Goal: Contribute content: Contribute content

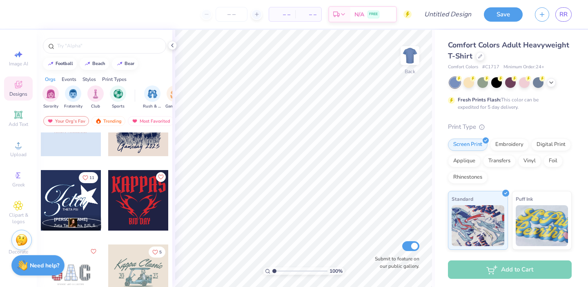
scroll to position [896, 0]
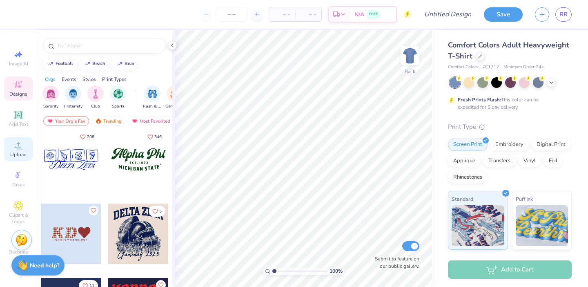
click at [19, 153] on span "Upload" at bounding box center [18, 154] width 16 height 7
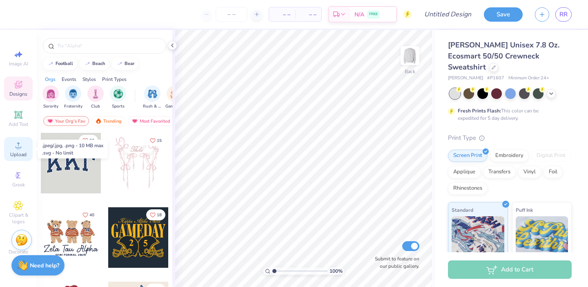
click at [18, 154] on span "Upload" at bounding box center [18, 154] width 16 height 7
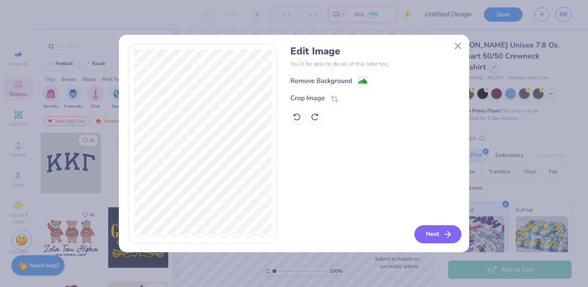
click at [439, 234] on button "Next" at bounding box center [438, 234] width 47 height 18
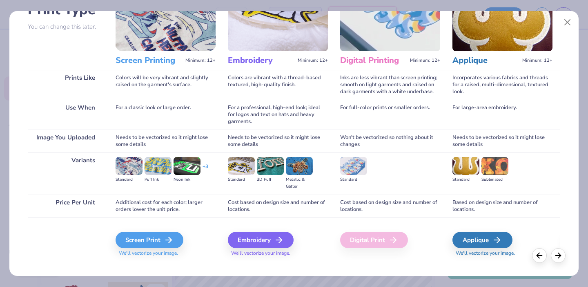
scroll to position [80, 0]
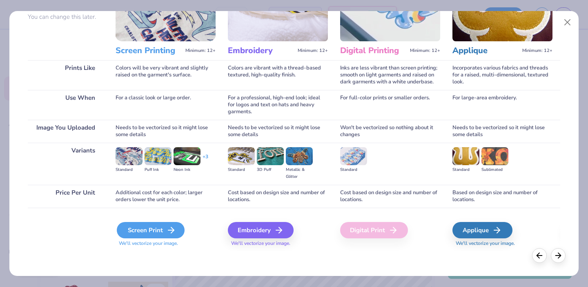
click at [152, 232] on div "Screen Print" at bounding box center [151, 230] width 68 height 16
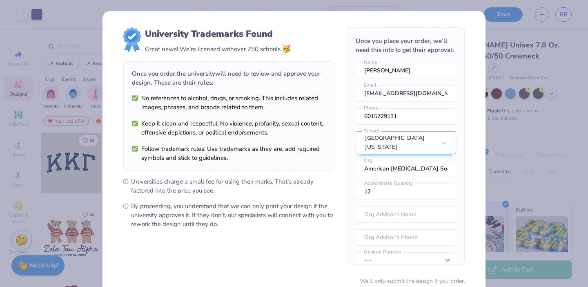
scroll to position [69, 0]
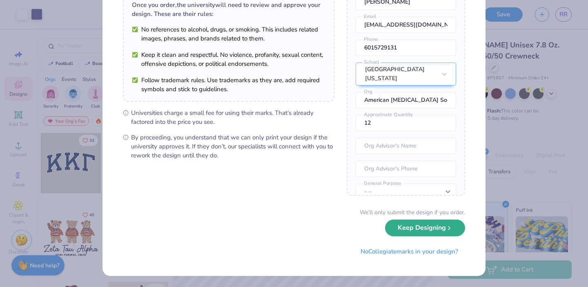
click at [412, 232] on button "Keep Designing" at bounding box center [425, 227] width 80 height 17
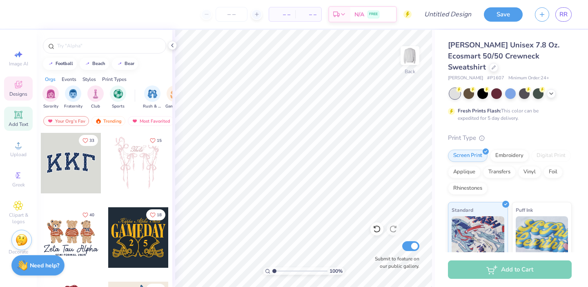
click at [21, 127] on span "Add Text" at bounding box center [19, 124] width 20 height 7
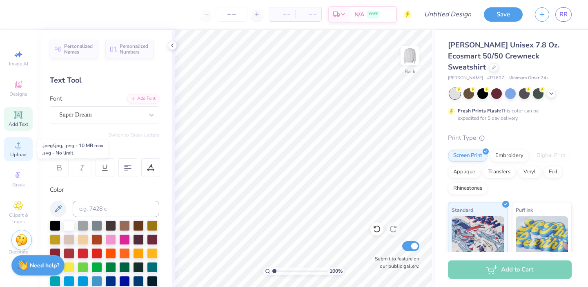
click at [24, 142] on div "Upload" at bounding box center [18, 149] width 29 height 24
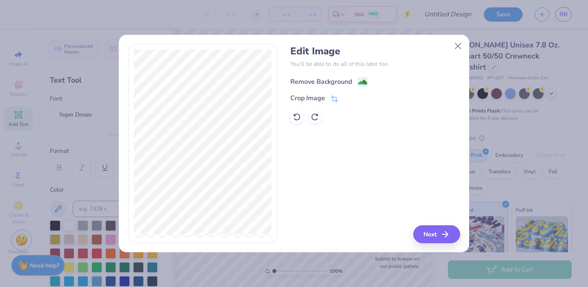
click at [363, 81] on image at bounding box center [362, 82] width 9 height 9
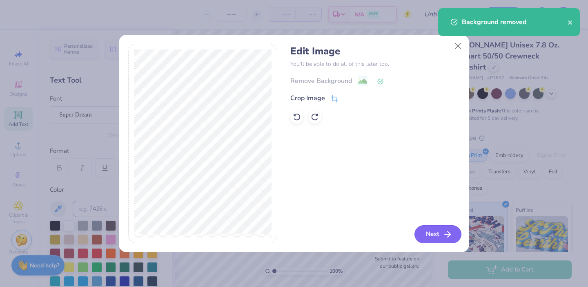
click at [423, 230] on button "Next" at bounding box center [438, 234] width 47 height 18
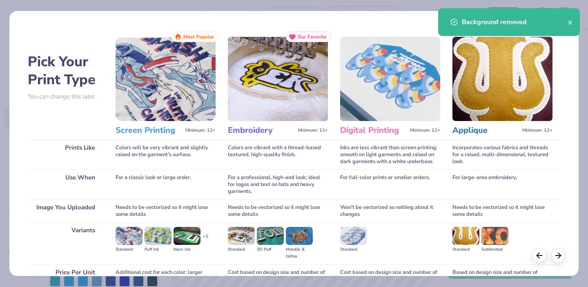
scroll to position [80, 0]
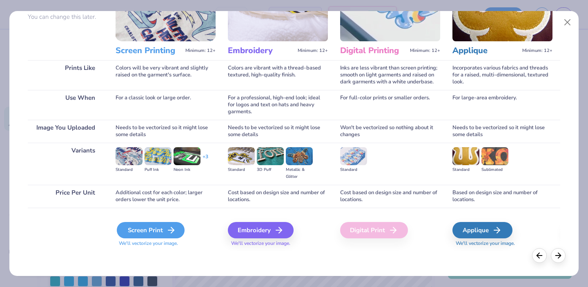
click at [126, 230] on div "Screen Print" at bounding box center [151, 230] width 68 height 16
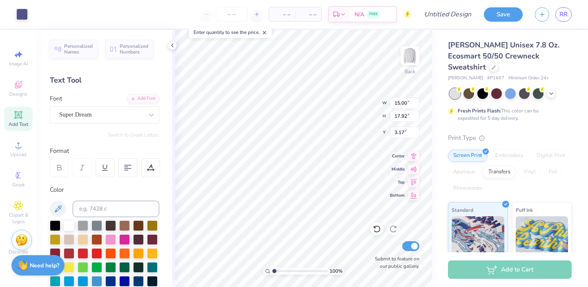
type input "10.21"
type input "12.20"
type input "3.70"
type input "11.21"
type input "13.39"
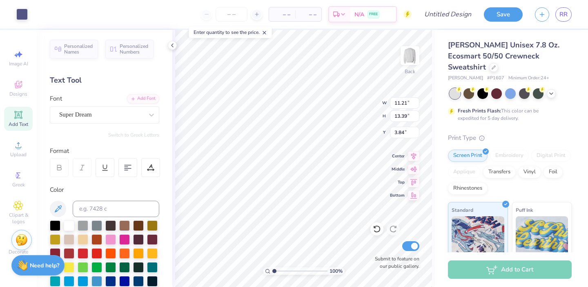
type input "3.36"
type input "3.48"
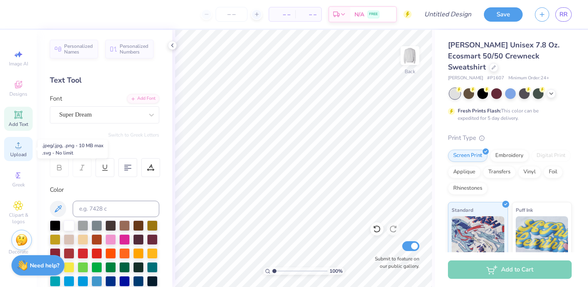
click at [21, 145] on icon at bounding box center [18, 145] width 10 height 10
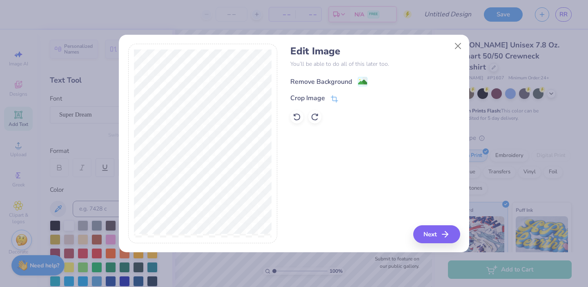
click at [342, 82] on div "Remove Background" at bounding box center [321, 82] width 62 height 10
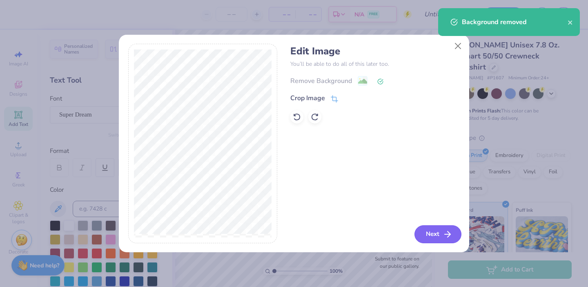
click at [429, 229] on button "Next" at bounding box center [438, 234] width 47 height 18
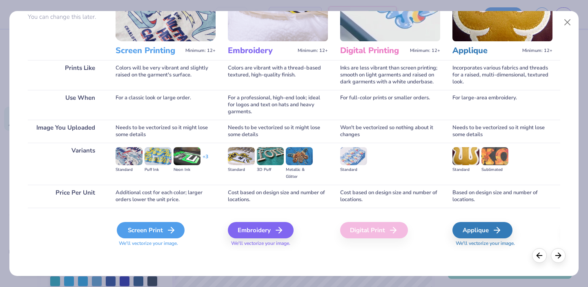
click at [156, 233] on div "Screen Print" at bounding box center [151, 230] width 68 height 16
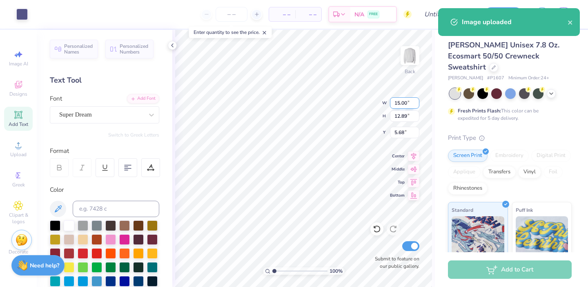
type input "11.88"
type input "10.21"
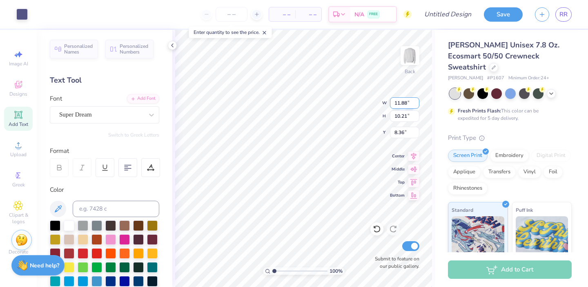
type input "4.95"
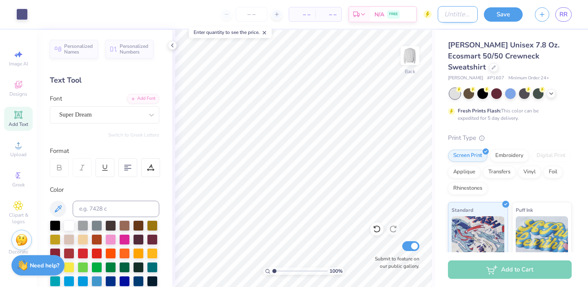
click at [438, 17] on input "Design Title" at bounding box center [458, 14] width 40 height 16
type input "ACS Tshirt 1"
click at [498, 11] on button "Save" at bounding box center [503, 13] width 39 height 14
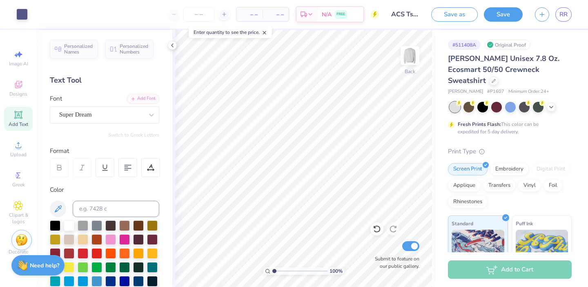
click at [570, 21] on div "Design Saved" at bounding box center [509, 25] width 145 height 37
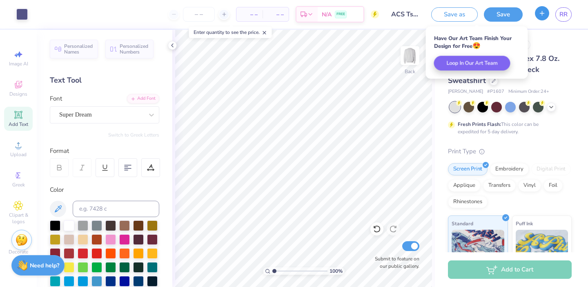
click at [540, 14] on icon "button" at bounding box center [542, 13] width 7 height 7
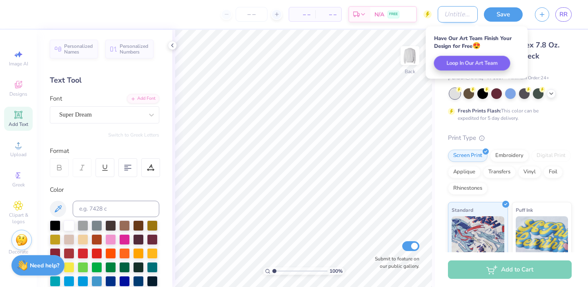
click at [448, 16] on input "Design Title" at bounding box center [458, 14] width 40 height 16
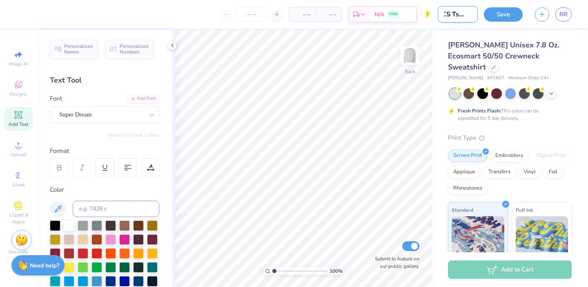
scroll to position [0, 11]
type input "ACS Tshirt 2"
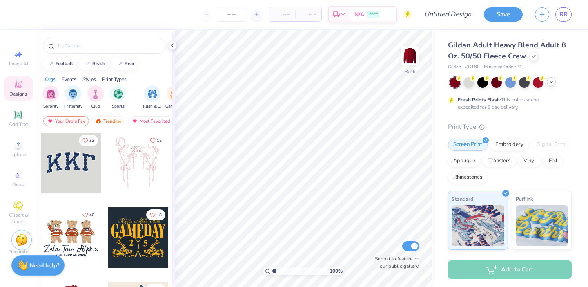
click at [552, 82] on icon at bounding box center [551, 81] width 7 height 7
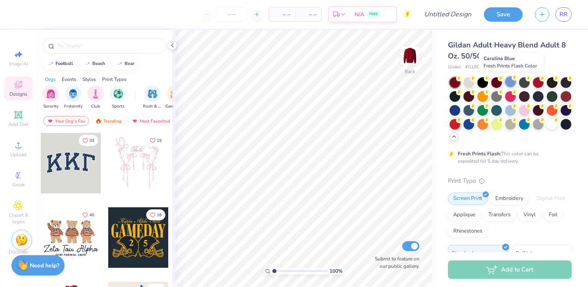
click at [509, 77] on div at bounding box center [510, 81] width 11 height 11
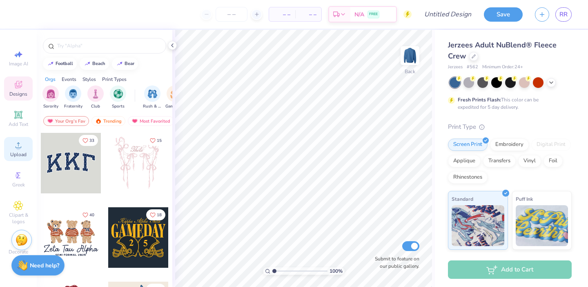
click at [20, 147] on icon at bounding box center [19, 145] width 6 height 6
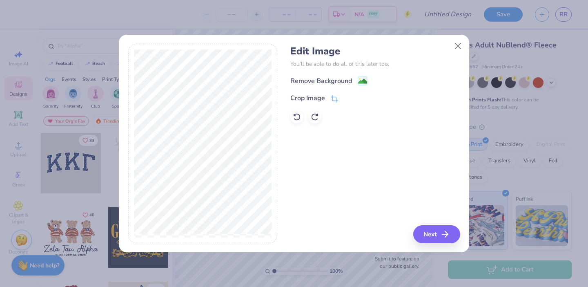
click at [324, 76] on div "Remove Background" at bounding box center [374, 81] width 169 height 10
click at [333, 80] on div "Remove Background" at bounding box center [321, 82] width 62 height 10
click at [433, 235] on button "Next" at bounding box center [438, 234] width 47 height 18
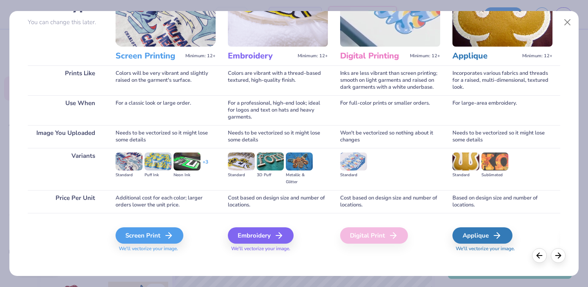
scroll to position [80, 0]
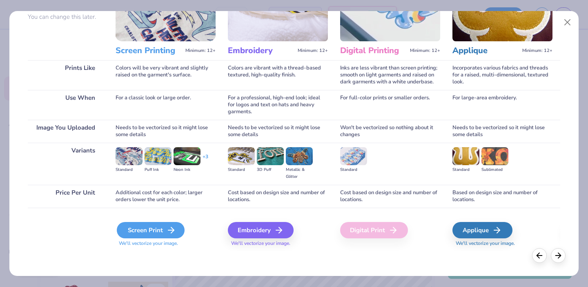
click at [131, 230] on div "Screen Print" at bounding box center [151, 230] width 68 height 16
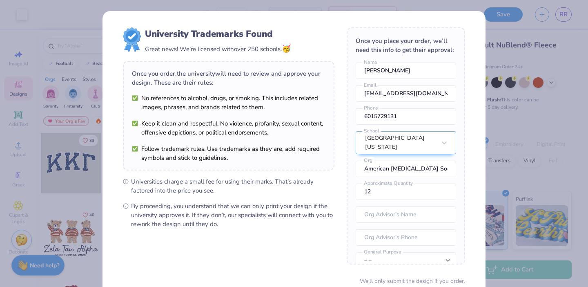
scroll to position [69, 0]
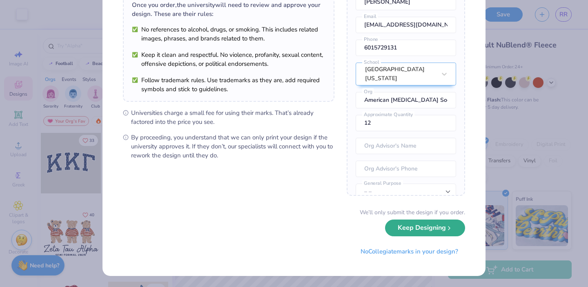
click at [433, 233] on button "Keep Designing" at bounding box center [425, 227] width 80 height 17
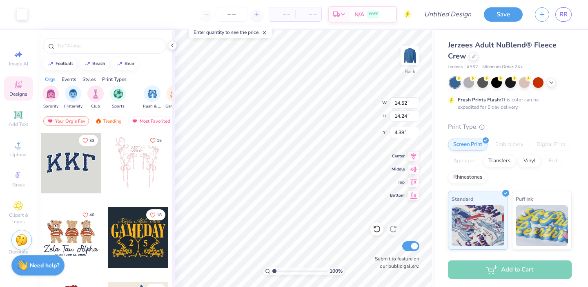
scroll to position [0, 0]
type input "11.49"
type input "11.26"
type input "5.53"
type input "5.50"
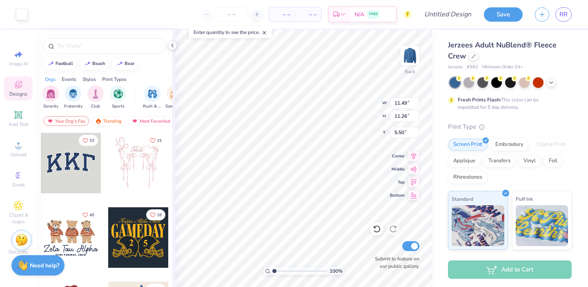
type input "3.56"
type input "5.36"
type input "6.19"
click at [415, 171] on icon at bounding box center [413, 168] width 11 height 10
type input "5.87"
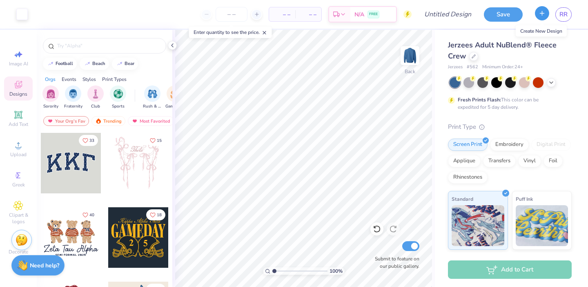
click at [540, 13] on icon "button" at bounding box center [542, 13] width 7 height 7
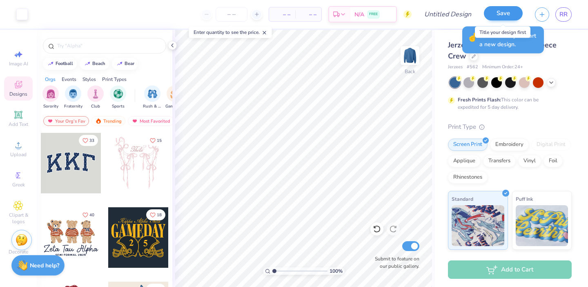
drag, startPoint x: 540, startPoint y: 13, endPoint x: 497, endPoint y: 13, distance: 43.3
click at [497, 13] on div "Save RR" at bounding box center [536, 14] width 104 height 29
click at [497, 13] on button "Save" at bounding box center [503, 13] width 39 height 14
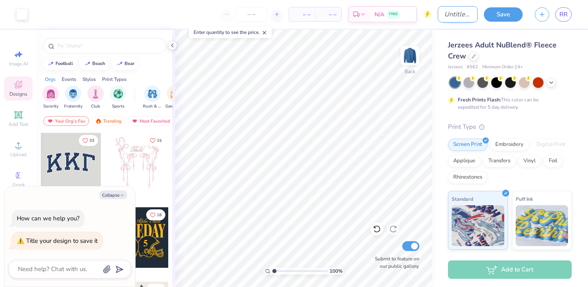
type textarea "x"
click at [450, 14] on input "Design Title" at bounding box center [458, 14] width 40 height 16
type input "A"
type textarea "x"
type input "AC"
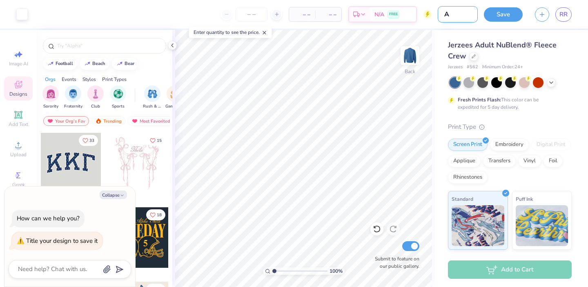
type textarea "x"
type input "ACS"
type textarea "x"
type input "ACS"
type textarea "x"
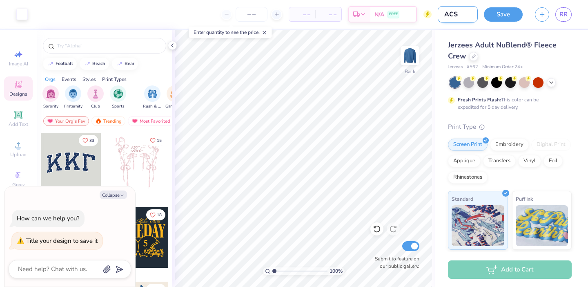
type input "ACS T"
type textarea "x"
type input "ACS Ts"
type textarea "x"
type input "ACS Tsh"
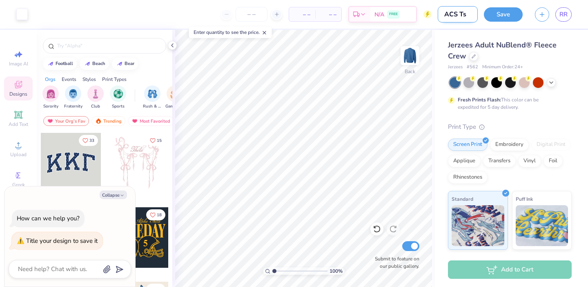
type textarea "x"
type input "ACS Tshi"
type textarea "x"
type input "ACS Tshir"
type textarea "x"
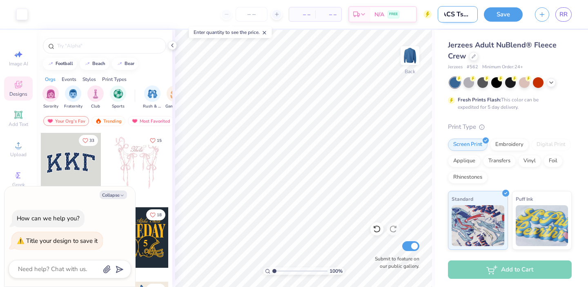
type input "ACS Tshirt"
type textarea "x"
type input "ACS Tshirt"
type textarea "x"
type input "ACS Tshirt 2"
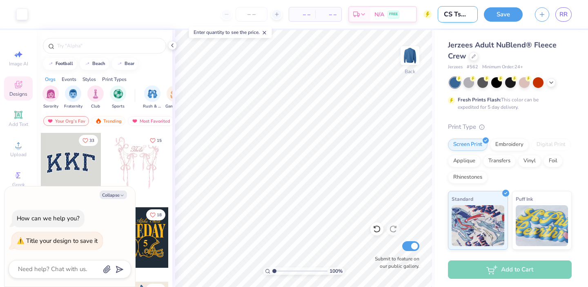
type textarea "x"
type input "ACS Tshirt 2"
click at [502, 16] on button "Save" at bounding box center [503, 13] width 39 height 14
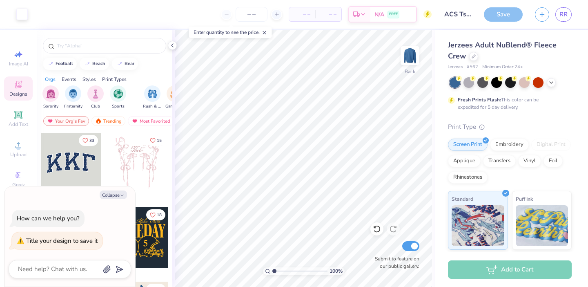
type textarea "x"
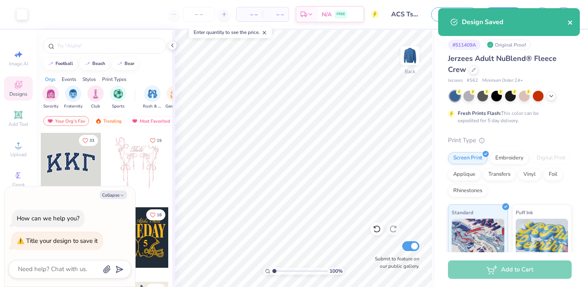
click at [572, 22] on icon "close" at bounding box center [571, 22] width 6 height 7
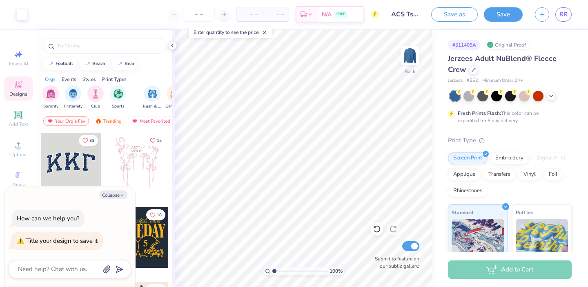
click at [544, 13] on icon "button" at bounding box center [542, 14] width 7 height 7
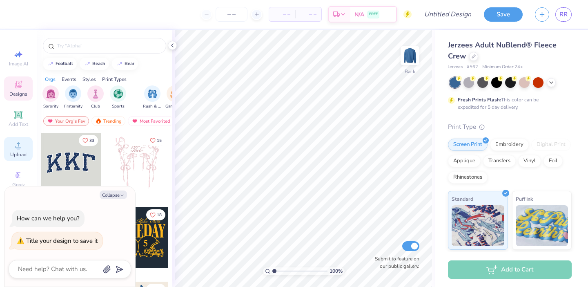
click at [10, 151] on div "Upload" at bounding box center [18, 149] width 29 height 24
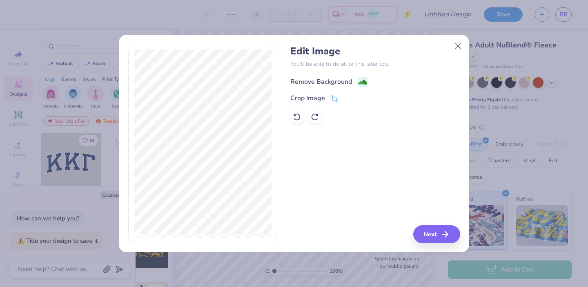
click at [357, 78] on div "Remove Background" at bounding box center [328, 81] width 77 height 10
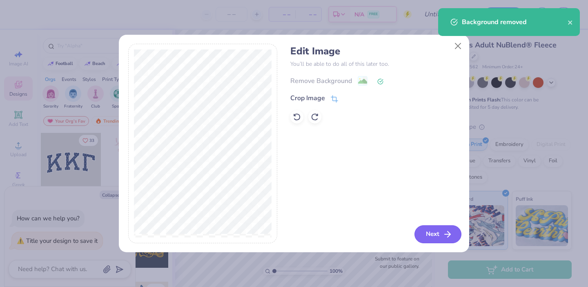
click at [424, 233] on button "Next" at bounding box center [438, 234] width 47 height 18
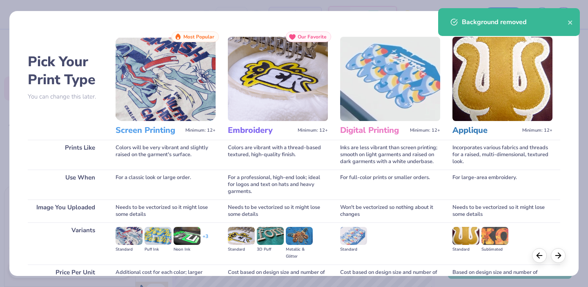
scroll to position [80, 0]
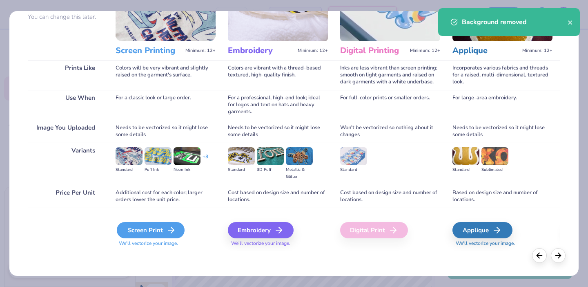
click at [135, 234] on div "Screen Print" at bounding box center [151, 230] width 68 height 16
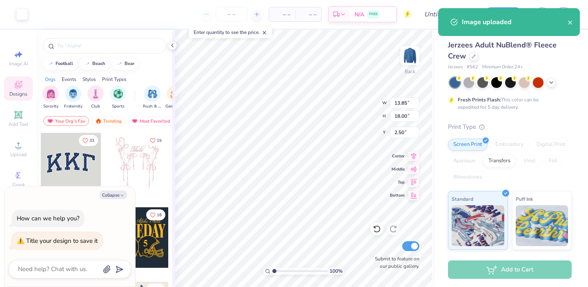
type textarea "x"
type input "10.60"
type input "13.76"
type input "6.73"
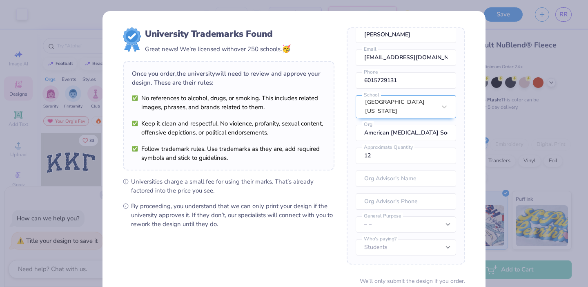
scroll to position [69, 0]
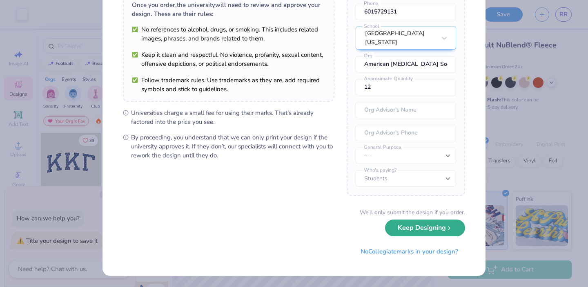
click at [410, 233] on button "Keep Designing" at bounding box center [425, 227] width 80 height 17
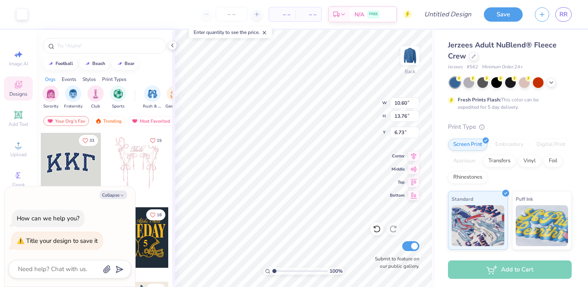
scroll to position [0, 0]
type textarea "x"
type input "5.05"
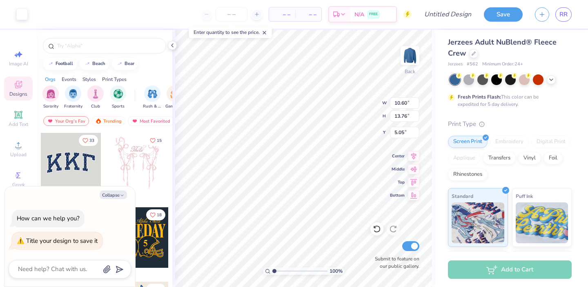
type textarea "x"
type input "4.62"
click at [411, 169] on icon at bounding box center [413, 168] width 11 height 10
click at [415, 154] on icon at bounding box center [413, 155] width 11 height 10
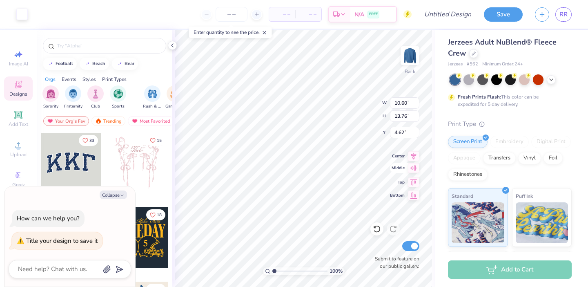
click at [412, 166] on icon at bounding box center [413, 167] width 7 height 5
type textarea "x"
click at [464, 13] on input "Design Title" at bounding box center [458, 14] width 40 height 16
type input "A"
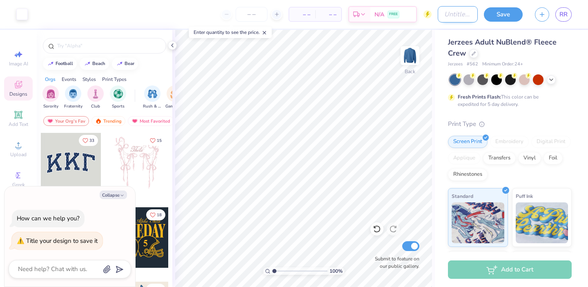
type textarea "x"
type input "AC"
type textarea "x"
type input "ACS"
type textarea "x"
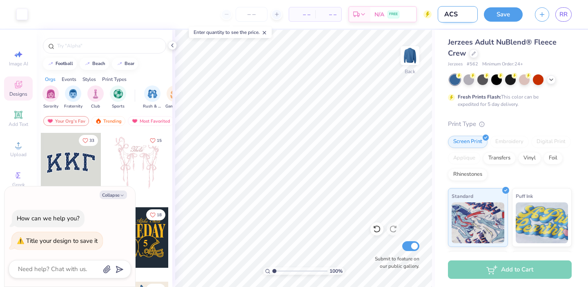
type input "ACS"
type textarea "x"
type input "ACS T"
type textarea "x"
type input "ACS Ts"
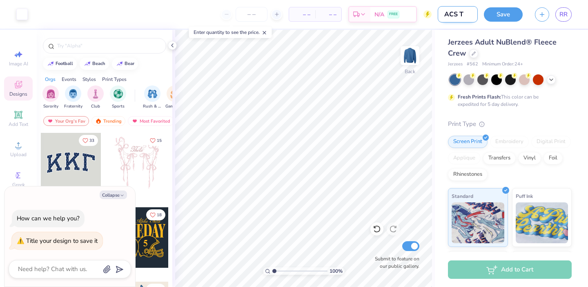
type textarea "x"
type input "ACS Tsh"
type textarea "x"
type input "ACS Tshi"
type textarea "x"
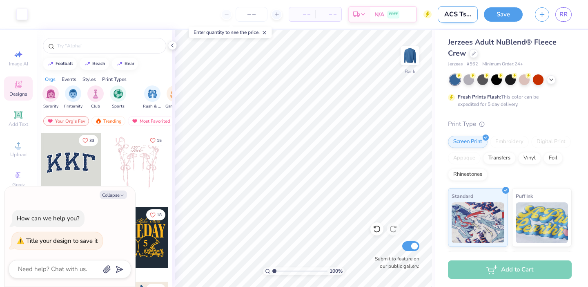
type input "ACS Tshir"
type textarea "x"
type input "ACS Tshirt"
type textarea "x"
type input "ACS Tshirt"
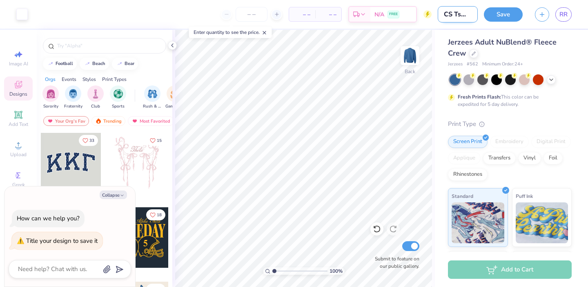
type textarea "x"
type input "ACS Tshirt 3"
type textarea "x"
type input "ACS Tshirt 3"
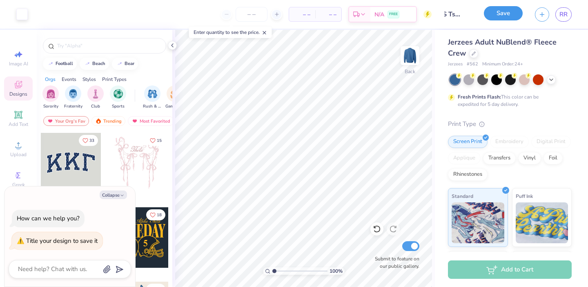
click at [506, 11] on button "Save" at bounding box center [503, 13] width 39 height 14
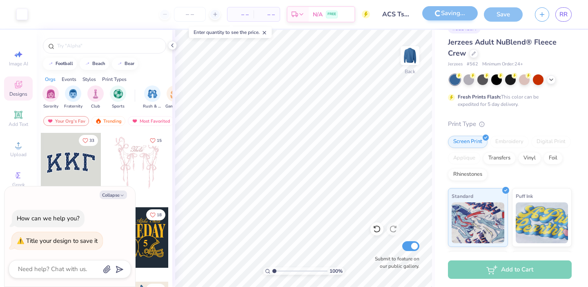
type textarea "x"
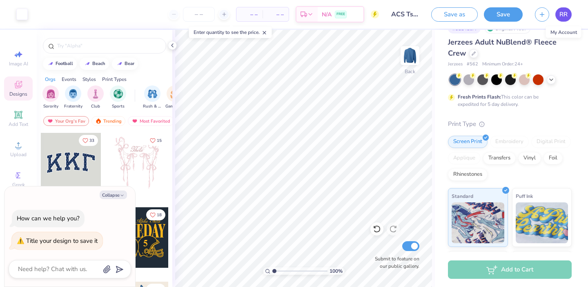
click at [558, 13] on link "RR" at bounding box center [563, 14] width 16 height 14
click at [563, 13] on span "RR" at bounding box center [563, 14] width 8 height 9
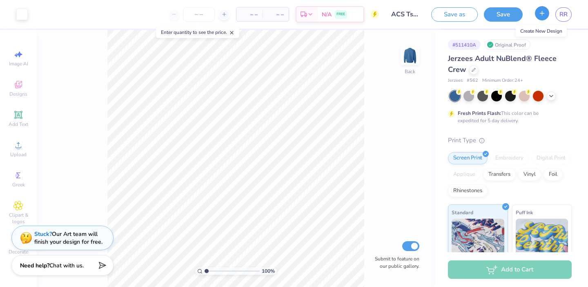
click at [545, 14] on icon "button" at bounding box center [542, 13] width 7 height 7
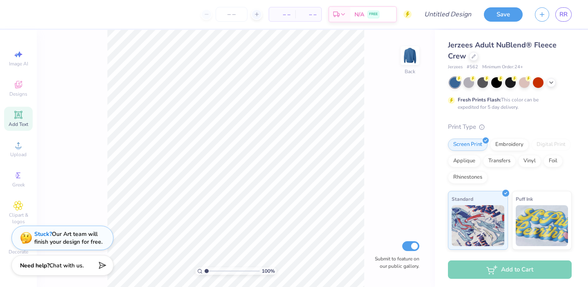
click at [23, 118] on icon at bounding box center [18, 115] width 10 height 10
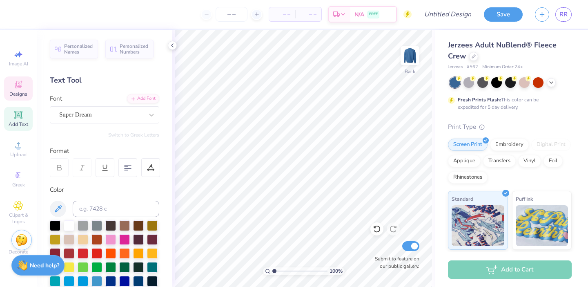
click at [19, 93] on span "Designs" at bounding box center [18, 94] width 18 height 7
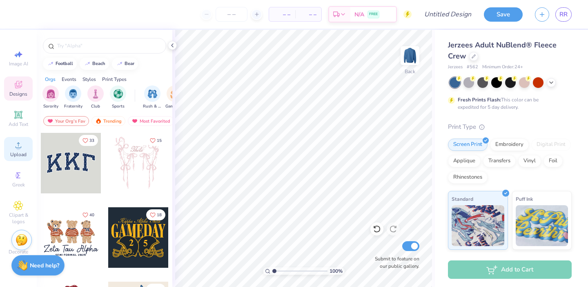
click at [13, 153] on span "Upload" at bounding box center [18, 154] width 16 height 7
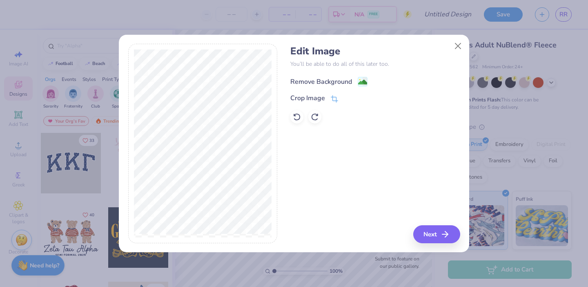
click at [339, 77] on div "Remove Background" at bounding box center [321, 82] width 62 height 10
click at [458, 44] on button "Close" at bounding box center [458, 46] width 16 height 16
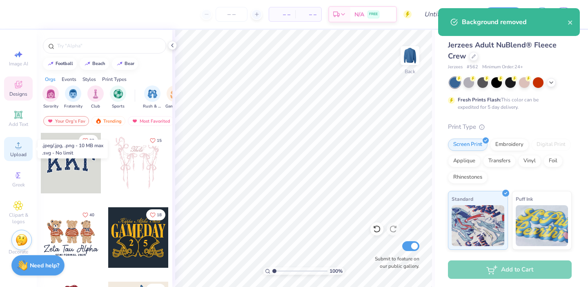
click at [20, 148] on icon at bounding box center [18, 145] width 10 height 10
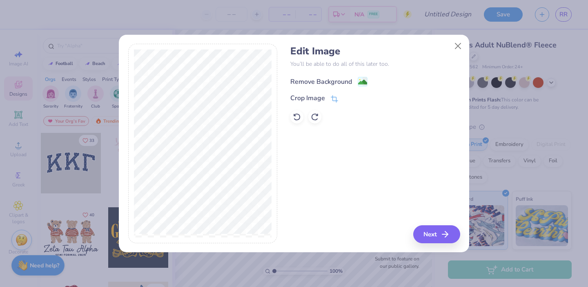
click at [354, 81] on div "Remove Background" at bounding box center [328, 81] width 77 height 10
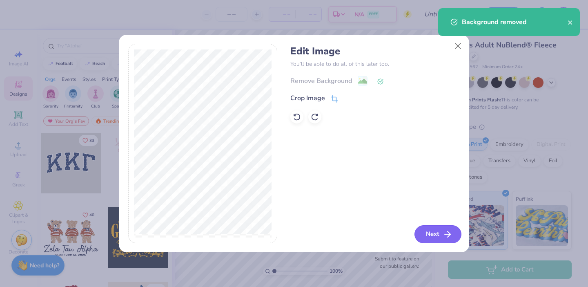
click at [441, 241] on button "Next" at bounding box center [438, 234] width 47 height 18
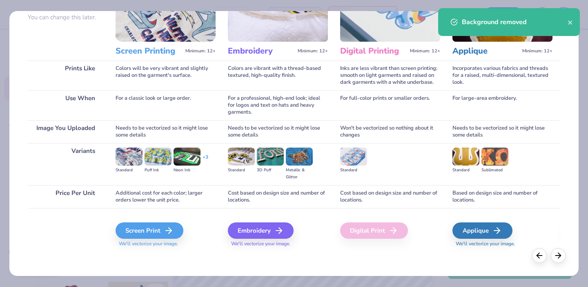
scroll to position [80, 0]
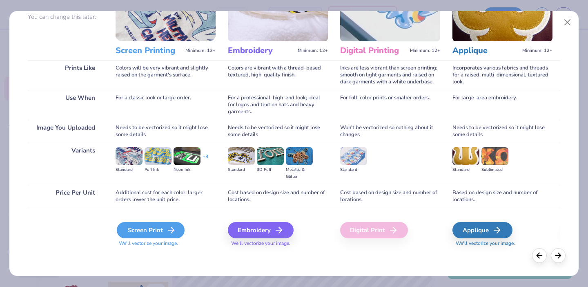
click at [138, 235] on div "Screen Print" at bounding box center [151, 230] width 68 height 16
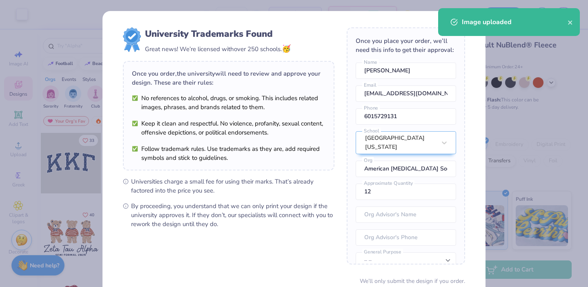
click at [343, 104] on body "Art colors – – Per Item – – Total Est. Delivery N/A FREE Design Title Save RR I…" at bounding box center [294, 143] width 588 height 287
type input "12.12"
type input "15.34"
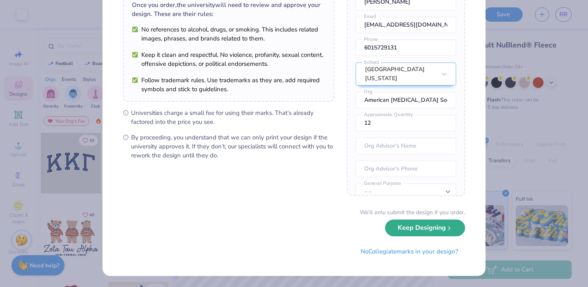
click at [418, 229] on button "Keep Designing" at bounding box center [425, 227] width 80 height 17
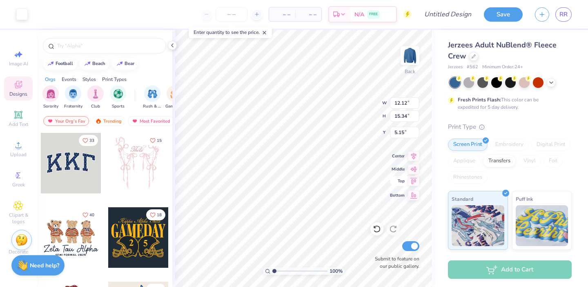
type input "3.83"
click at [413, 168] on icon at bounding box center [413, 167] width 7 height 5
click at [414, 169] on icon at bounding box center [413, 167] width 7 height 5
click at [411, 157] on icon at bounding box center [413, 155] width 11 height 10
type input "9.84"
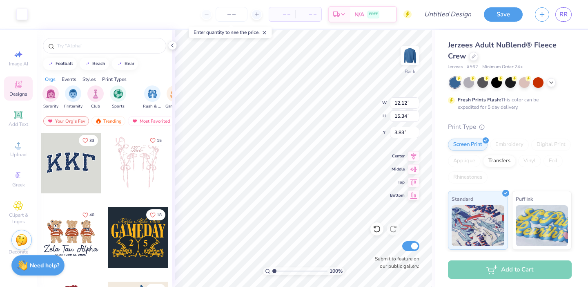
type input "12.46"
click at [416, 170] on icon at bounding box center [413, 168] width 11 height 10
type input "5.27"
type input "10.97"
type input "13.88"
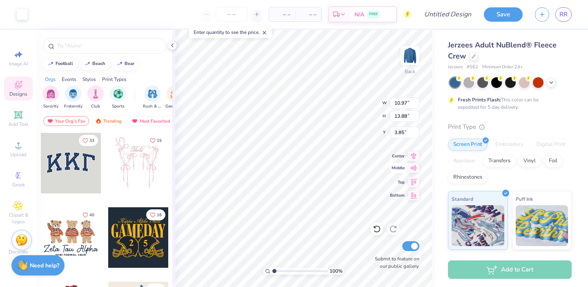
click at [412, 169] on icon at bounding box center [413, 168] width 11 height 10
type input "4.56"
click at [429, 13] on div "Art colors – – Per Item – – Total Est. Delivery N/A FREE Design Title Save RR" at bounding box center [294, 14] width 588 height 29
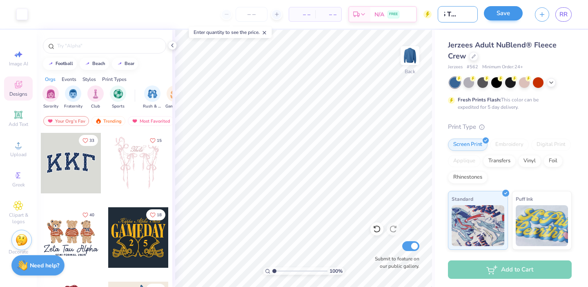
type input "ACS TShirt 4"
click at [496, 14] on button "Save" at bounding box center [503, 13] width 39 height 14
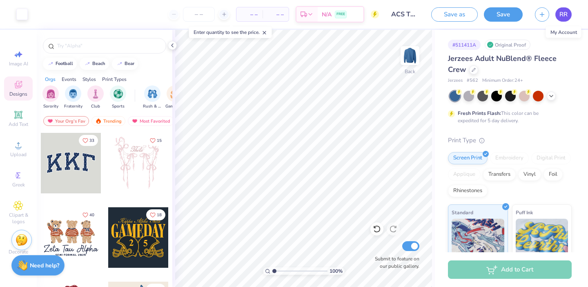
click at [564, 14] on span "RR" at bounding box center [563, 14] width 8 height 9
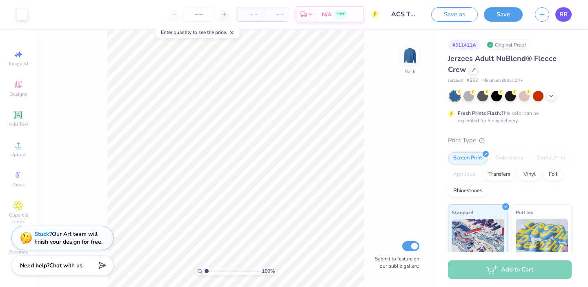
click at [564, 19] on link "RR" at bounding box center [563, 14] width 16 height 14
